Goal: Browse casually: Explore the website without a specific task or goal

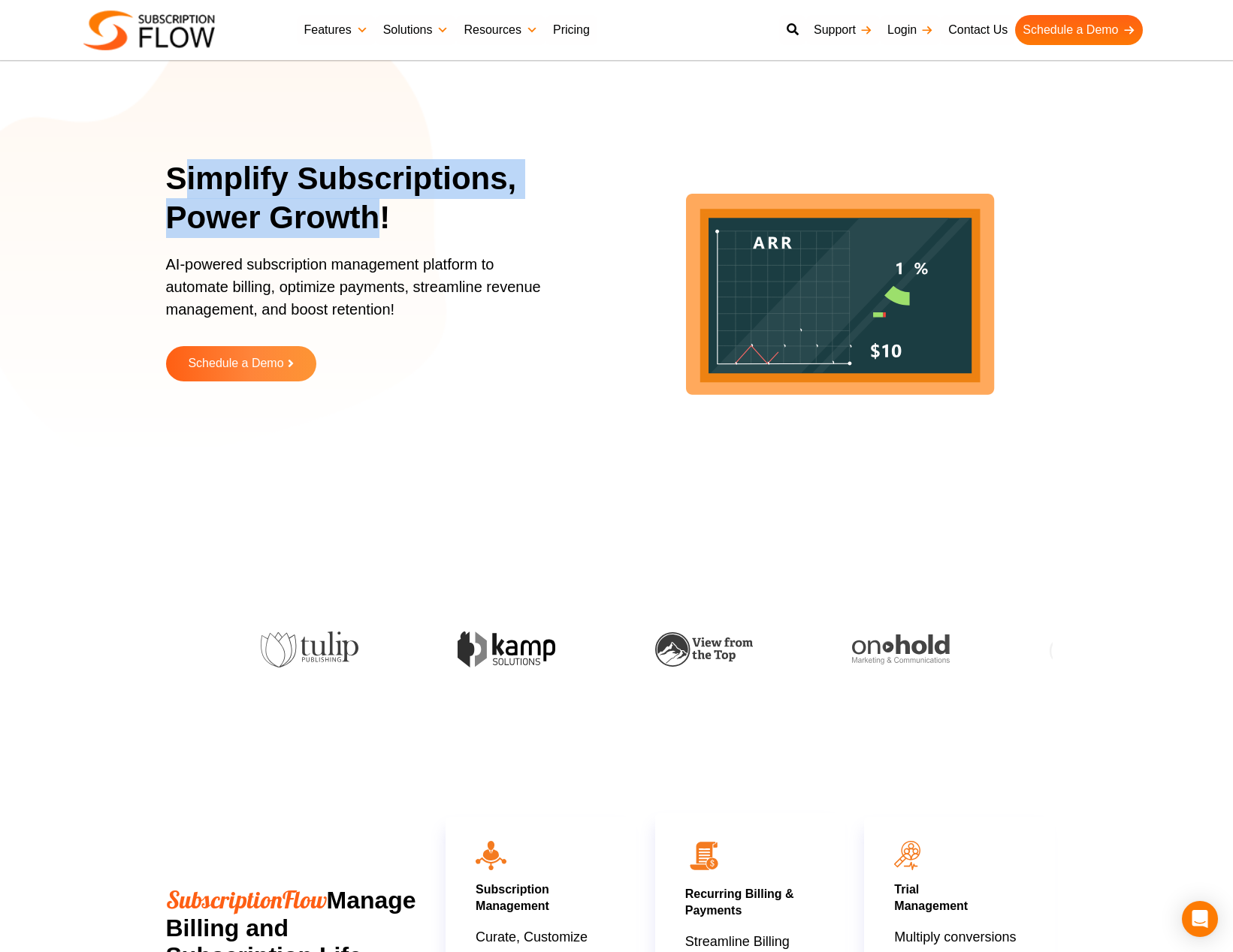
drag, startPoint x: 180, startPoint y: 170, endPoint x: 374, endPoint y: 209, distance: 197.9
click at [374, 209] on h1 "Simplify Subscriptions, Power Growth!" at bounding box center [371, 199] width 409 height 79
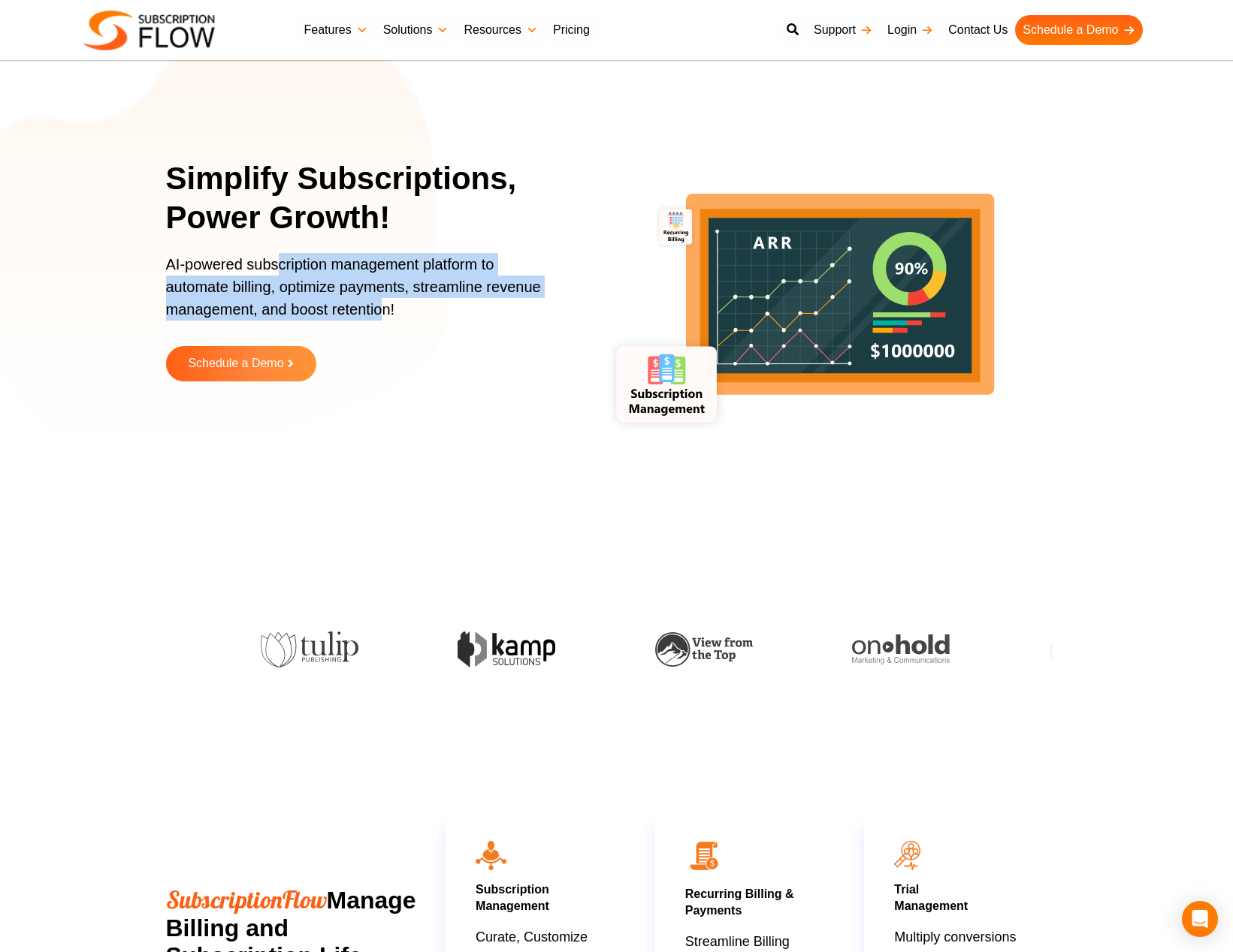
drag, startPoint x: 387, startPoint y: 312, endPoint x: 281, endPoint y: 270, distance: 114.0
click at [281, 270] on p "AI-powered subscription management platform to automate billing, optimize payme…" at bounding box center [361, 295] width 390 height 82
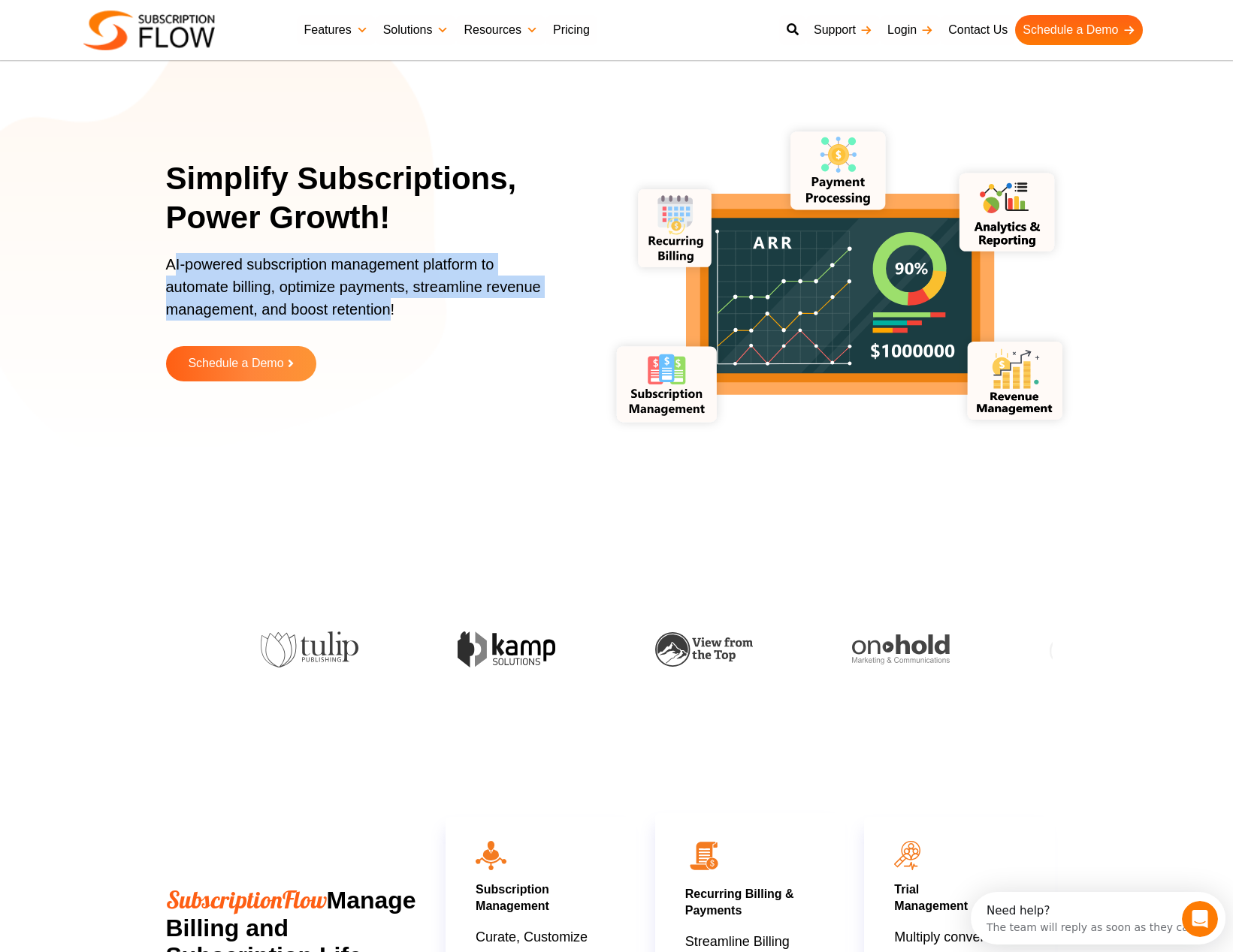
drag, startPoint x: 173, startPoint y: 263, endPoint x: 388, endPoint y: 299, distance: 218.0
click at [388, 299] on p "AI-powered subscription management platform to automate billing, optimize payme…" at bounding box center [361, 295] width 390 height 82
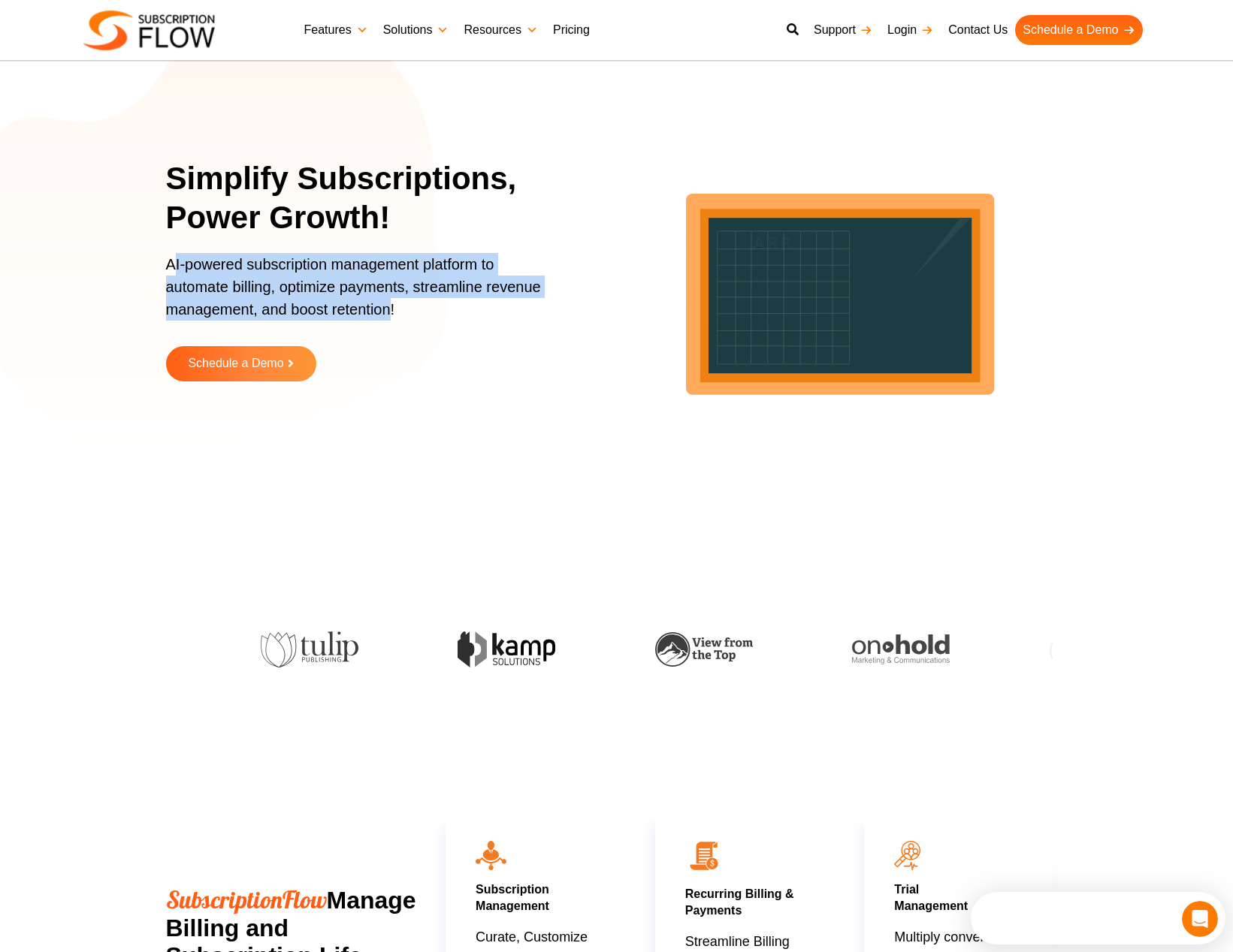
drag, startPoint x: 388, startPoint y: 311, endPoint x: 173, endPoint y: 265, distance: 219.9
click at [173, 265] on p "AI-powered subscription management platform to automate billing, optimize payme…" at bounding box center [361, 295] width 390 height 82
click at [173, 266] on p "AI-powered subscription management platform to automate billing, optimize payme…" at bounding box center [361, 295] width 390 height 82
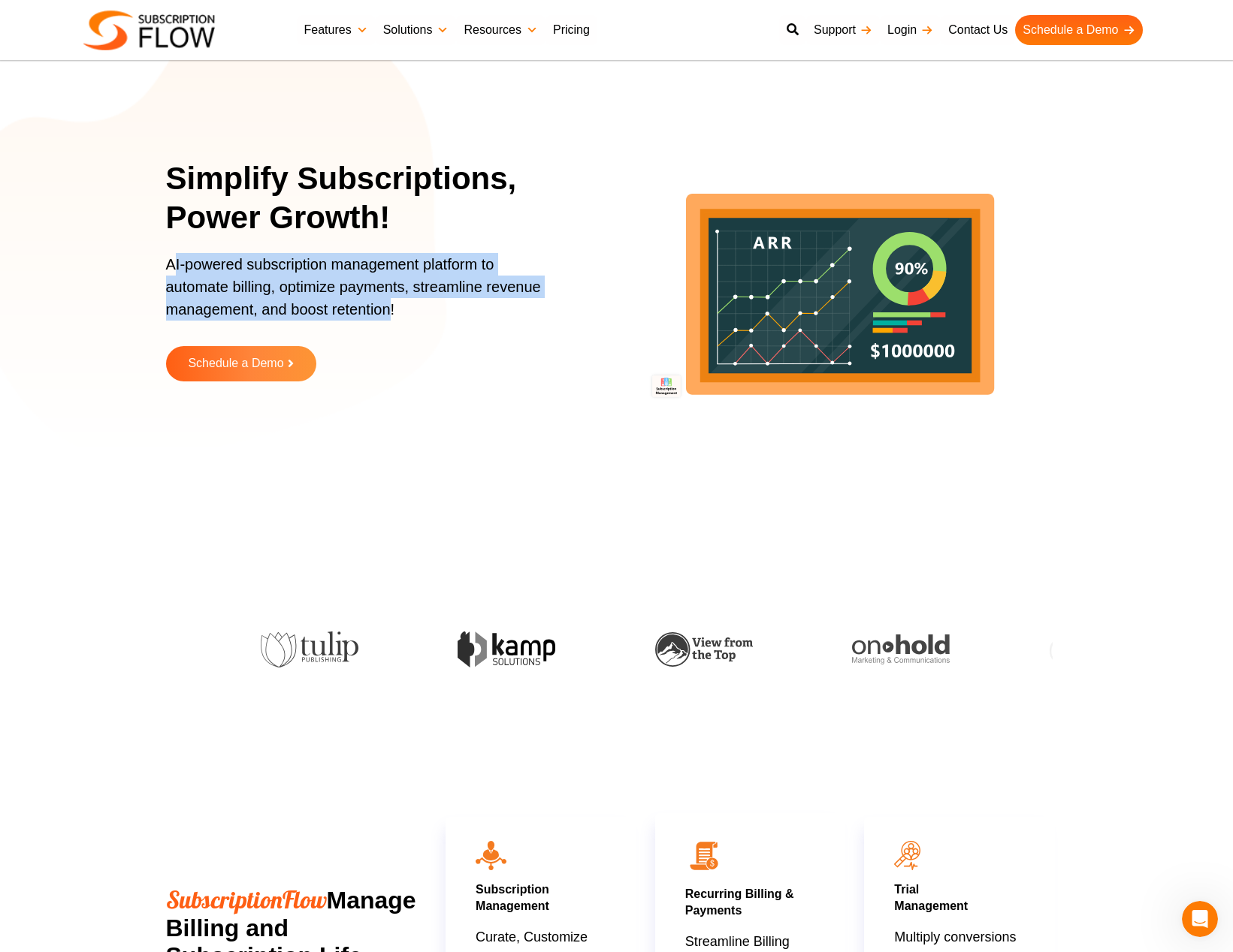
drag, startPoint x: 173, startPoint y: 266, endPoint x: 388, endPoint y: 309, distance: 219.3
click at [388, 309] on p "AI-powered subscription management platform to automate billing, optimize payme…" at bounding box center [361, 295] width 390 height 82
drag, startPoint x: 388, startPoint y: 309, endPoint x: 176, endPoint y: 267, distance: 216.1
click at [176, 267] on p "AI-powered subscription management platform to automate billing, optimize payme…" at bounding box center [361, 295] width 390 height 82
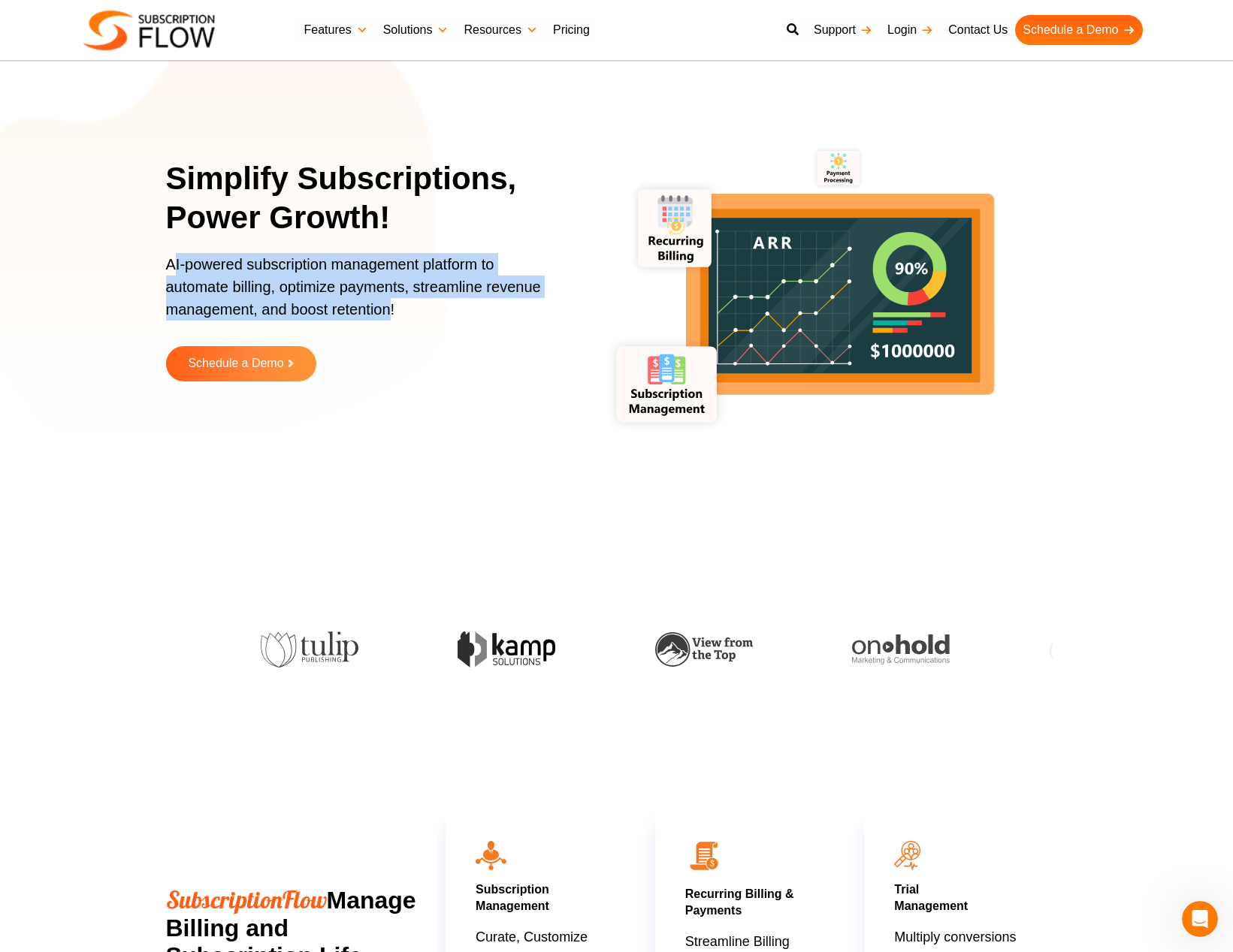
click at [176, 267] on p "AI-powered subscription management platform to automate billing, optimize payme…" at bounding box center [361, 295] width 390 height 82
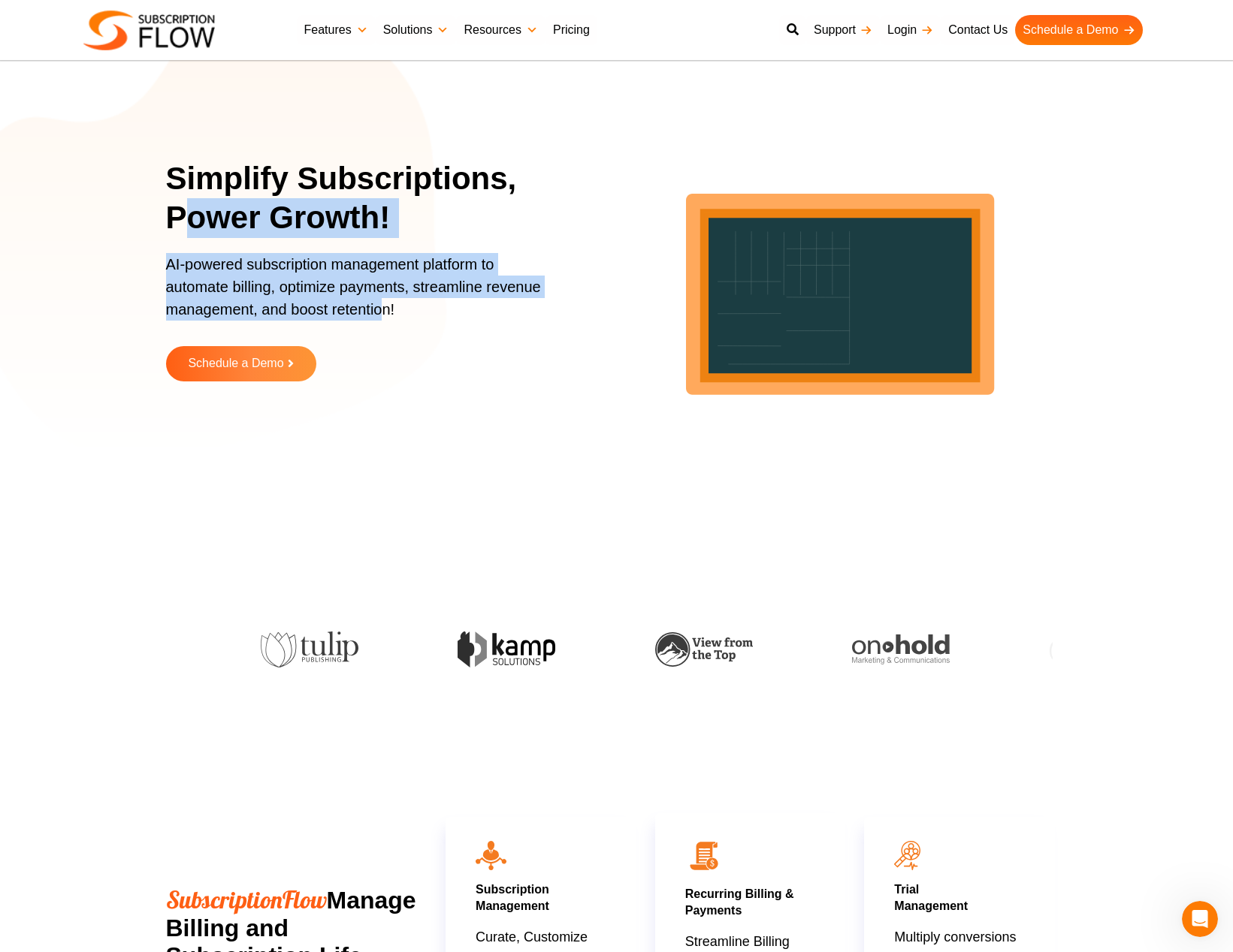
drag, startPoint x: 387, startPoint y: 307, endPoint x: 193, endPoint y: 213, distance: 215.6
click at [193, 213] on div "Simplify Subscriptions, Power Growth! AI-powered subscription management platfo…" at bounding box center [371, 282] width 409 height 245
click at [193, 213] on h1 "Simplify Subscriptions, Power Growth!" at bounding box center [371, 199] width 409 height 79
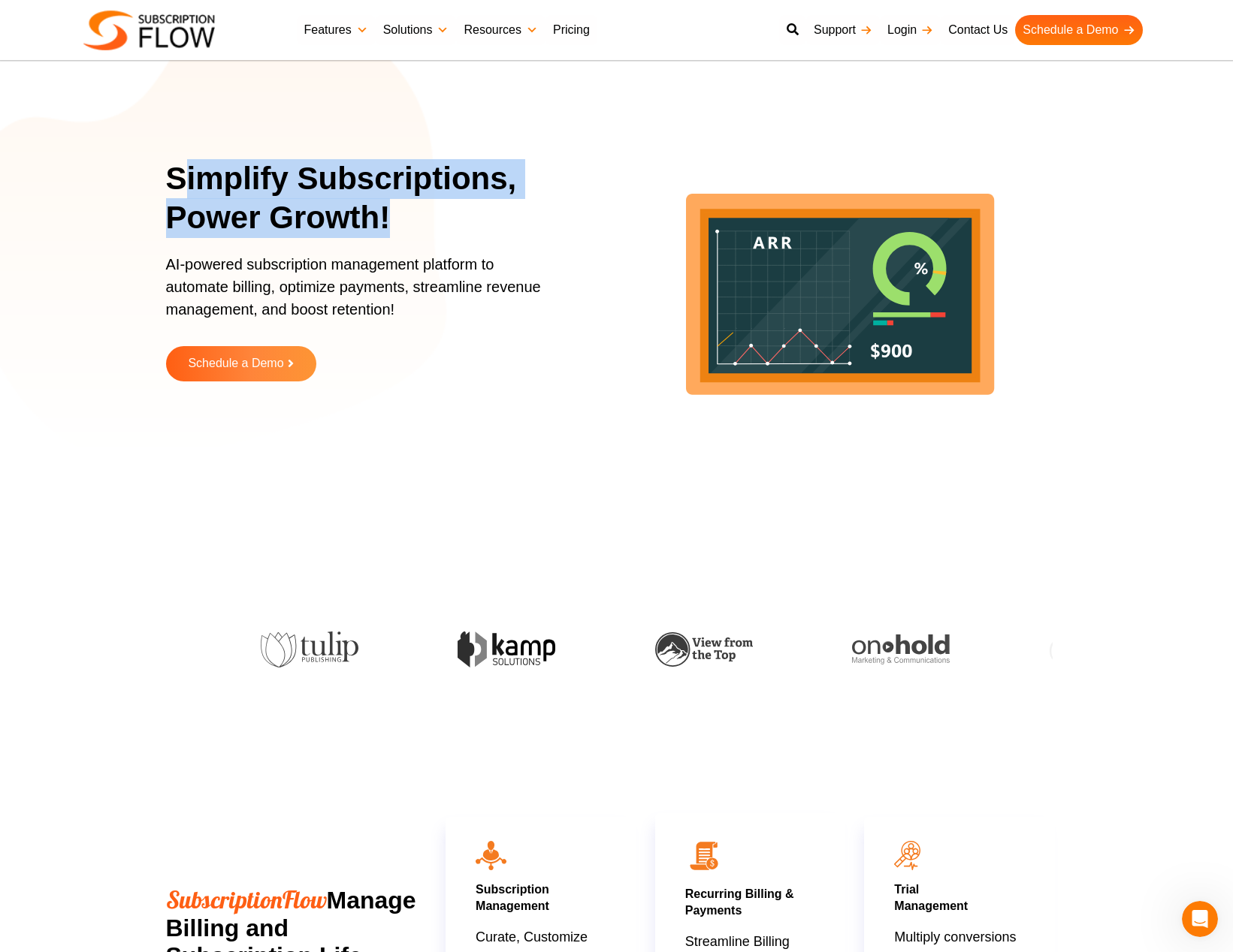
drag, startPoint x: 191, startPoint y: 176, endPoint x: 412, endPoint y: 235, distance: 228.7
click at [412, 235] on h1 "Simplify Subscriptions, Power Growth!" at bounding box center [371, 199] width 409 height 79
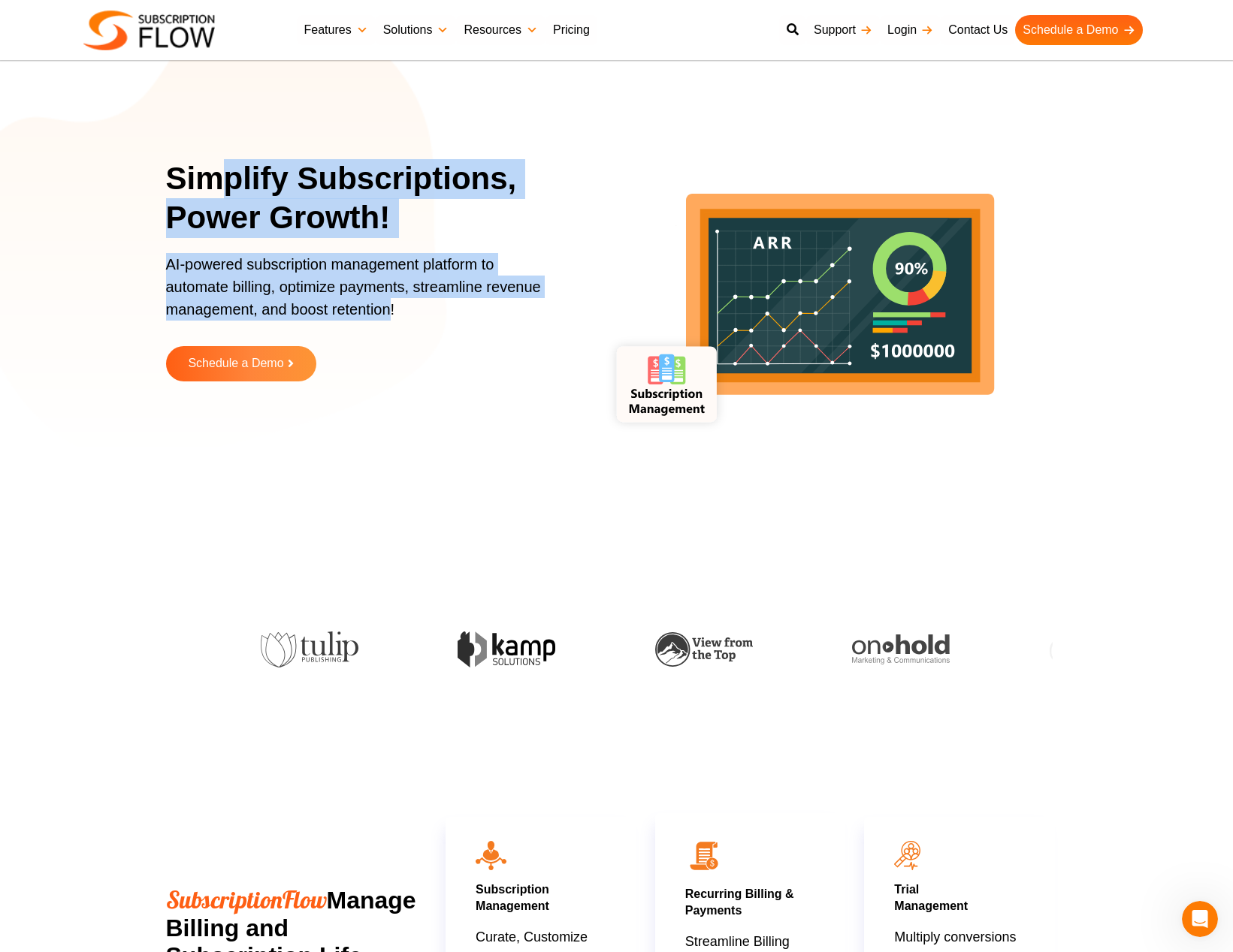
drag, startPoint x: 389, startPoint y: 309, endPoint x: 223, endPoint y: 196, distance: 200.8
click at [223, 196] on div "Simplify Subscriptions, Power Growth! AI-powered subscription management platfo…" at bounding box center [371, 282] width 409 height 245
click at [223, 196] on h1 "Simplify Subscriptions, Power Growth!" at bounding box center [371, 199] width 409 height 79
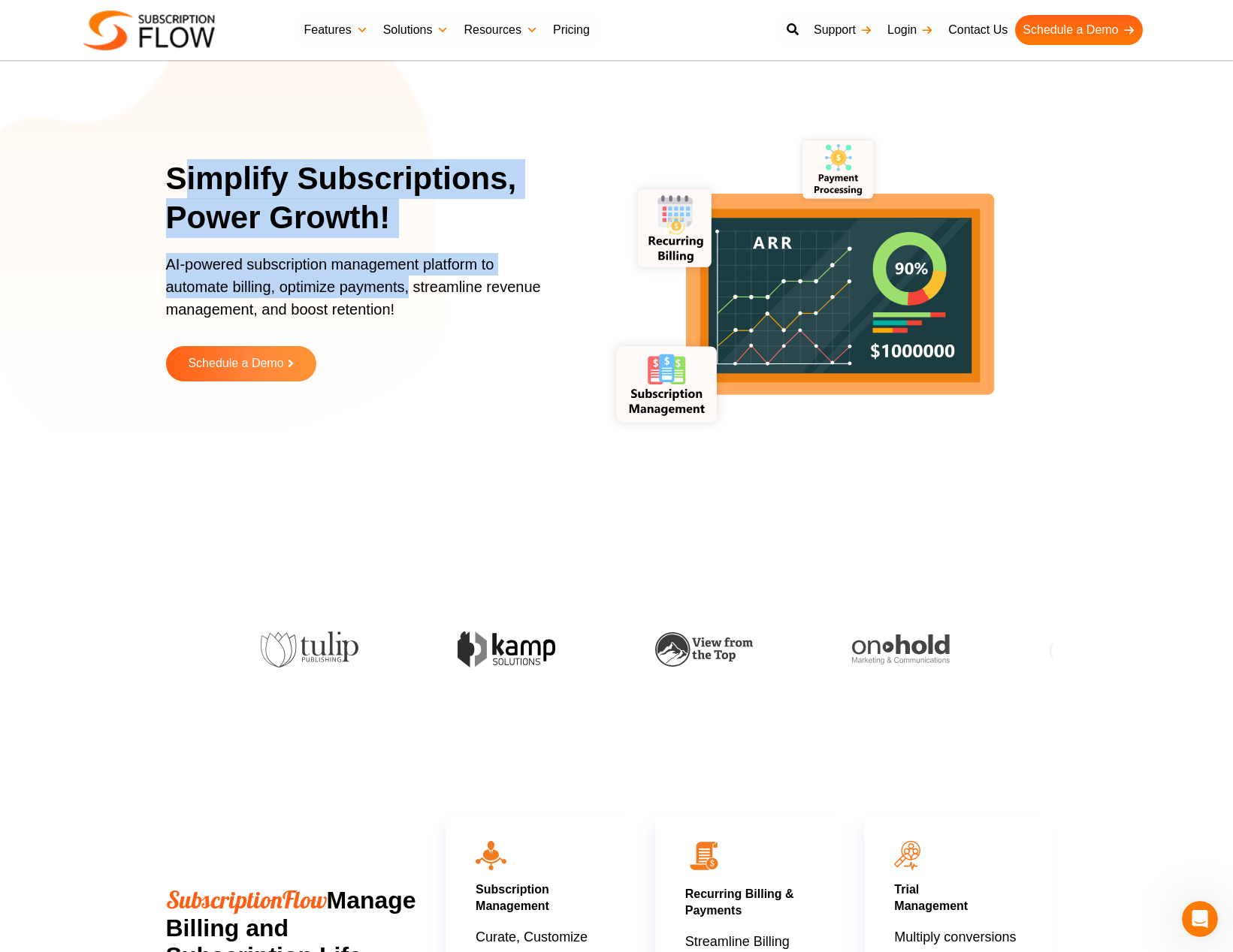
drag, startPoint x: 185, startPoint y: 170, endPoint x: 410, endPoint y: 277, distance: 249.1
click at [410, 277] on div "Simplify Subscriptions, Power Growth! AI-powered subscription management platfo…" at bounding box center [371, 282] width 409 height 245
click at [410, 277] on p "AI-powered subscription management platform to automate billing, optimize payme…" at bounding box center [361, 295] width 390 height 82
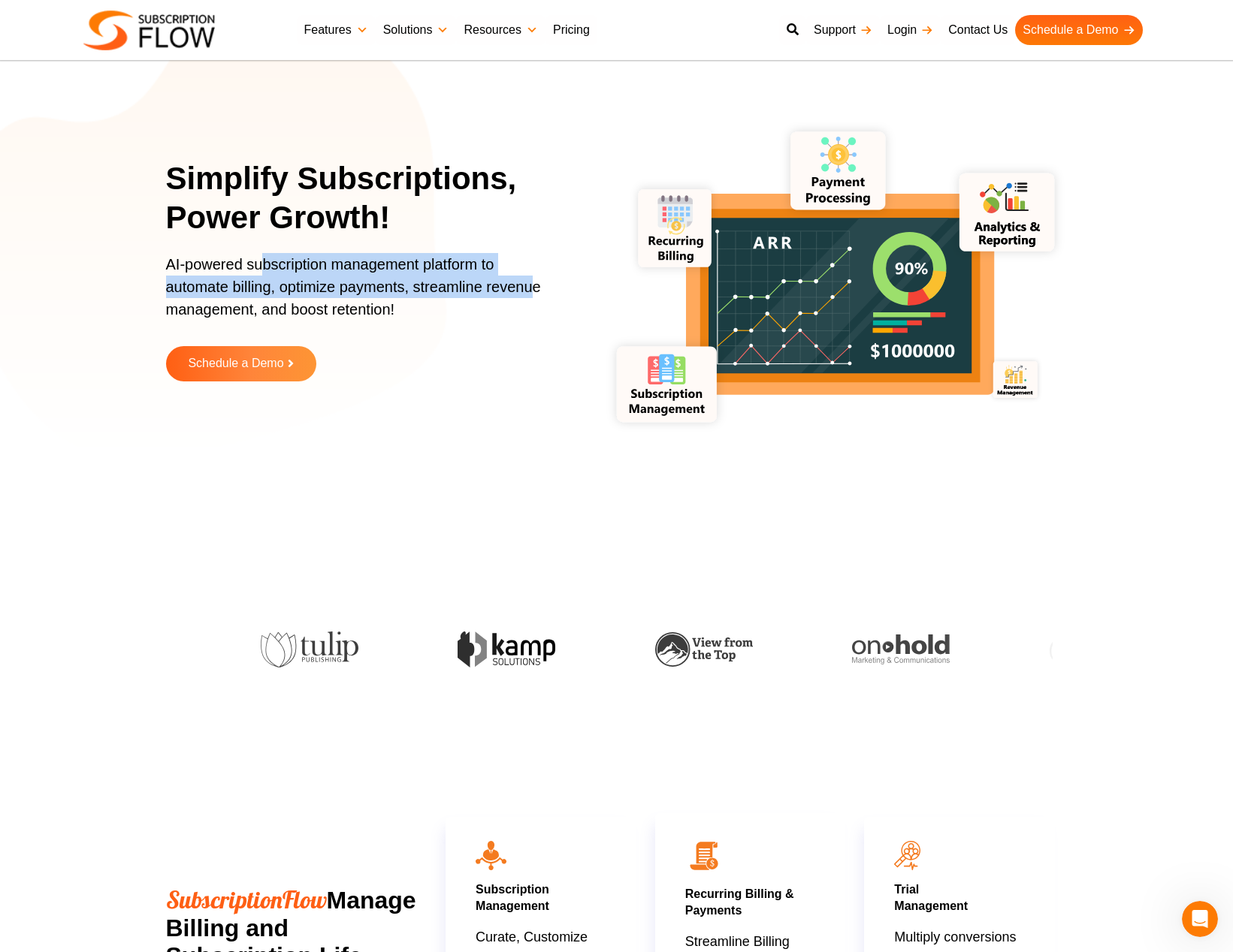
drag, startPoint x: 531, startPoint y: 292, endPoint x: 266, endPoint y: 257, distance: 267.3
click at [266, 257] on p "AI-powered subscription management platform to automate billing, optimize payme…" at bounding box center [361, 295] width 390 height 82
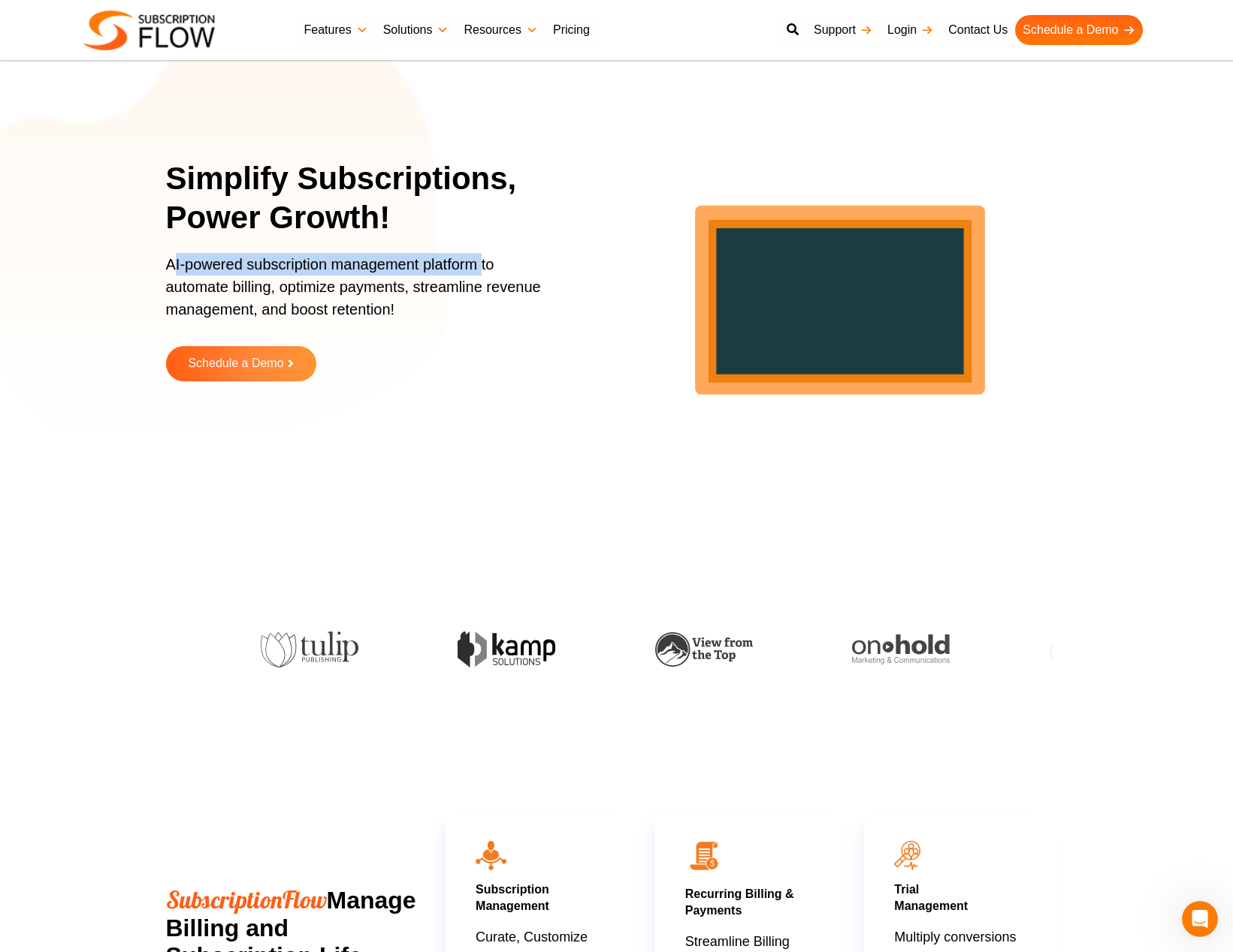
drag, startPoint x: 173, startPoint y: 261, endPoint x: 481, endPoint y: 270, distance: 308.1
click at [481, 270] on p "AI-powered subscription management platform to automate billing, optimize payme…" at bounding box center [361, 295] width 390 height 82
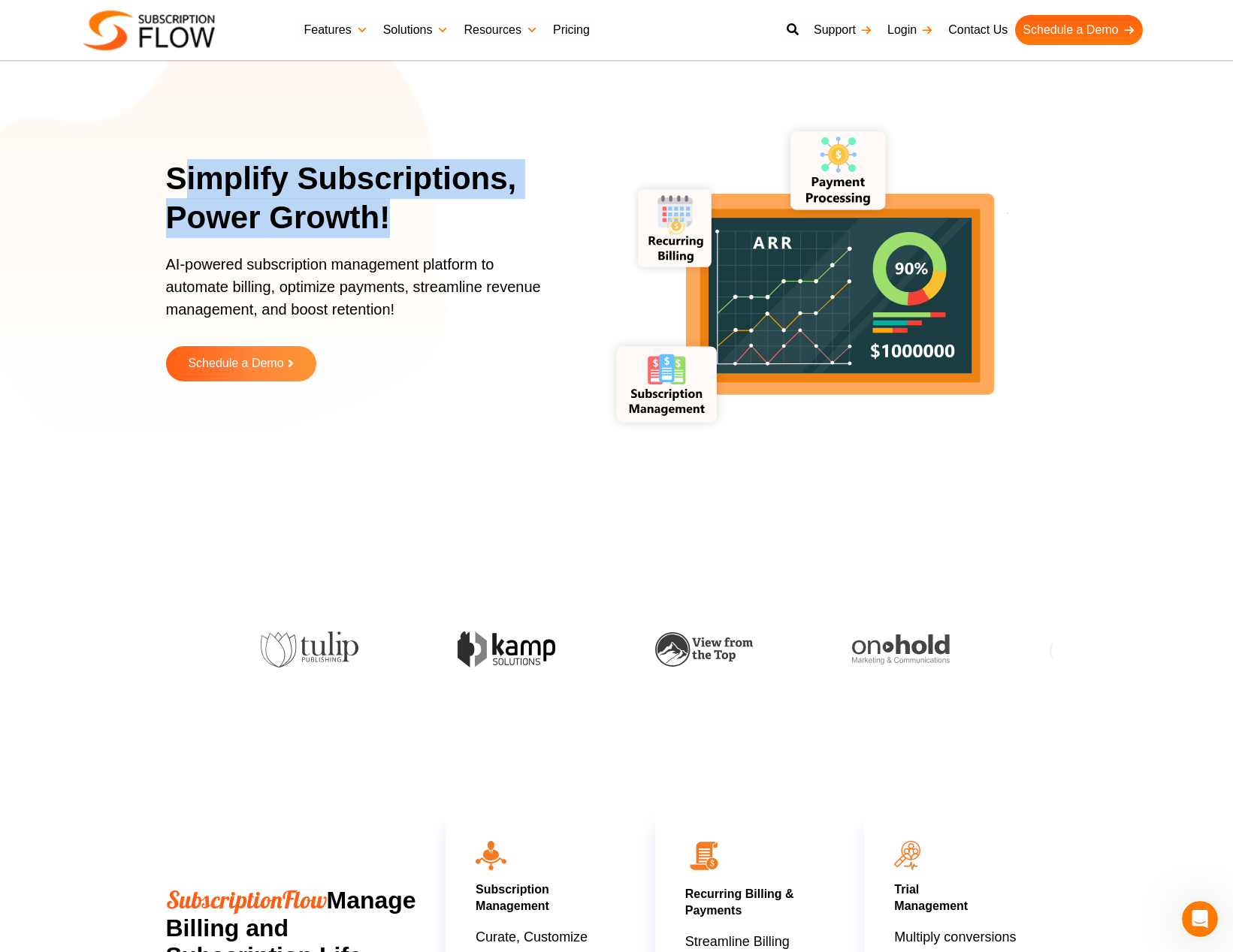
drag, startPoint x: 179, startPoint y: 173, endPoint x: 399, endPoint y: 237, distance: 229.1
click at [399, 237] on h1 "Simplify Subscriptions, Power Growth!" at bounding box center [371, 199] width 409 height 79
